Goal: Task Accomplishment & Management: Use online tool/utility

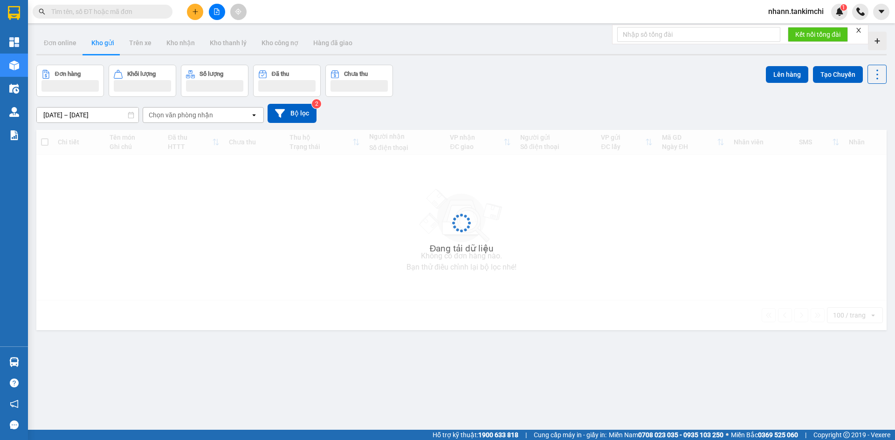
click at [134, 14] on input "text" at bounding box center [106, 12] width 110 height 10
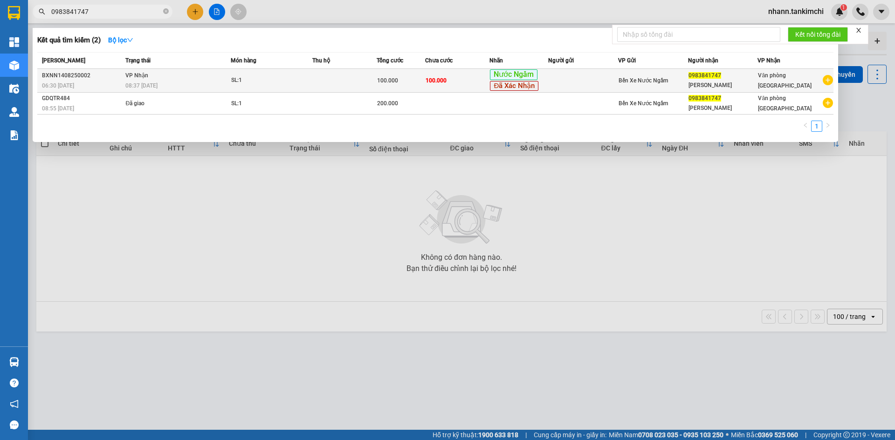
type input "0983841747"
click at [295, 85] on div "SL: 1" at bounding box center [266, 80] width 70 height 10
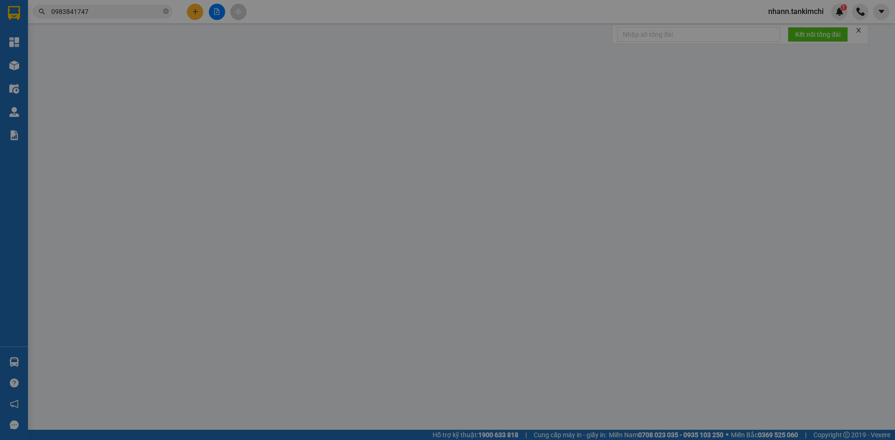
click at [295, 85] on div "Người gửi" at bounding box center [266, 80] width 128 height 14
type input "0983841747"
type input "[PERSON_NAME]"
type input "100.000"
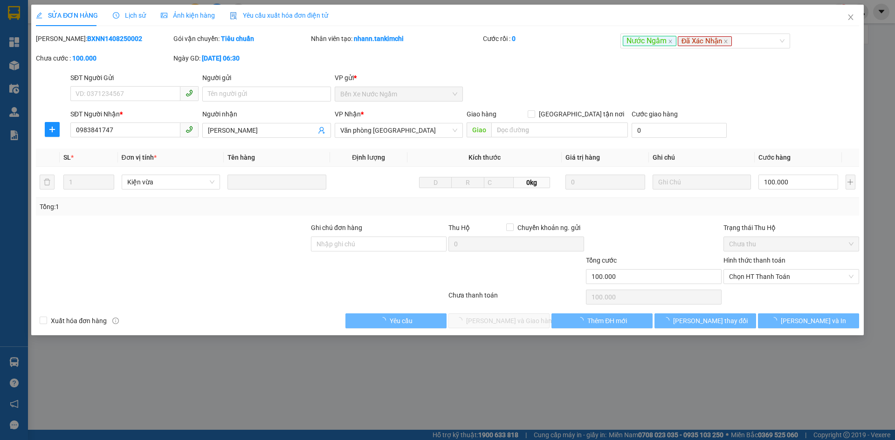
click at [141, 14] on span "Lịch sử" at bounding box center [129, 15] width 33 height 7
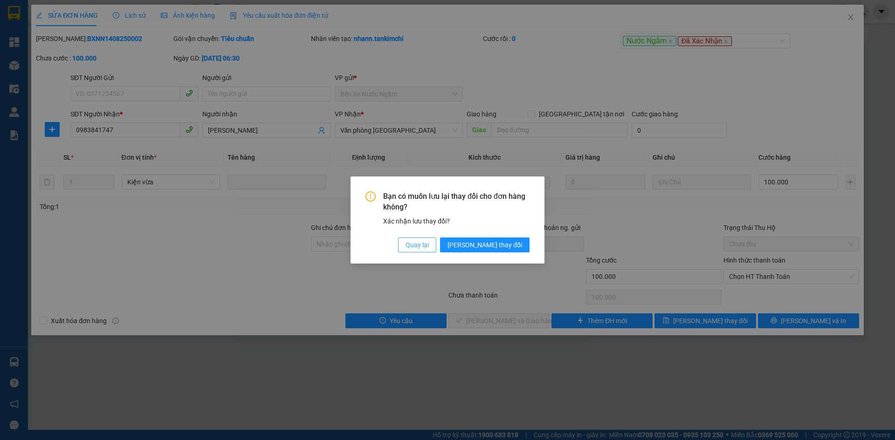
click at [429, 244] on span "Quay lại" at bounding box center [416, 245] width 23 height 10
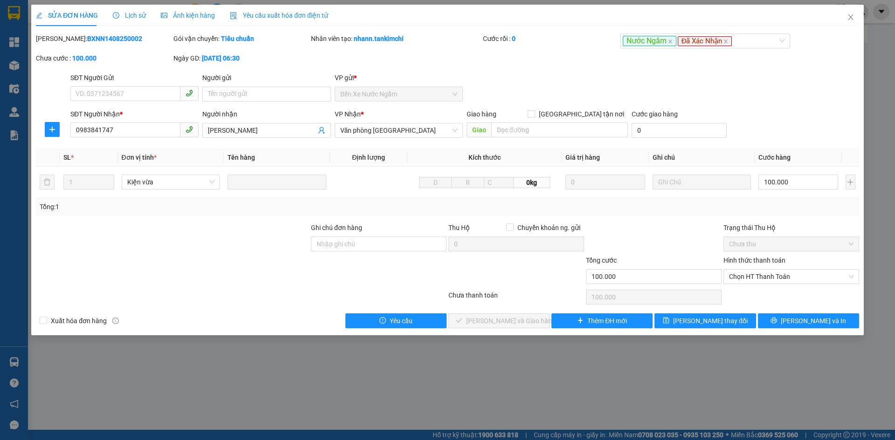
click at [441, 358] on div "SỬA ĐƠN HÀNG Lịch sử Ảnh kiện hàng Yêu cầu xuất hóa đơn điện tử Total Paid Fee …" at bounding box center [447, 220] width 895 height 440
click at [854, 13] on span "Close" at bounding box center [850, 18] width 26 height 26
